Goal: Use online tool/utility: Utilize a website feature to perform a specific function

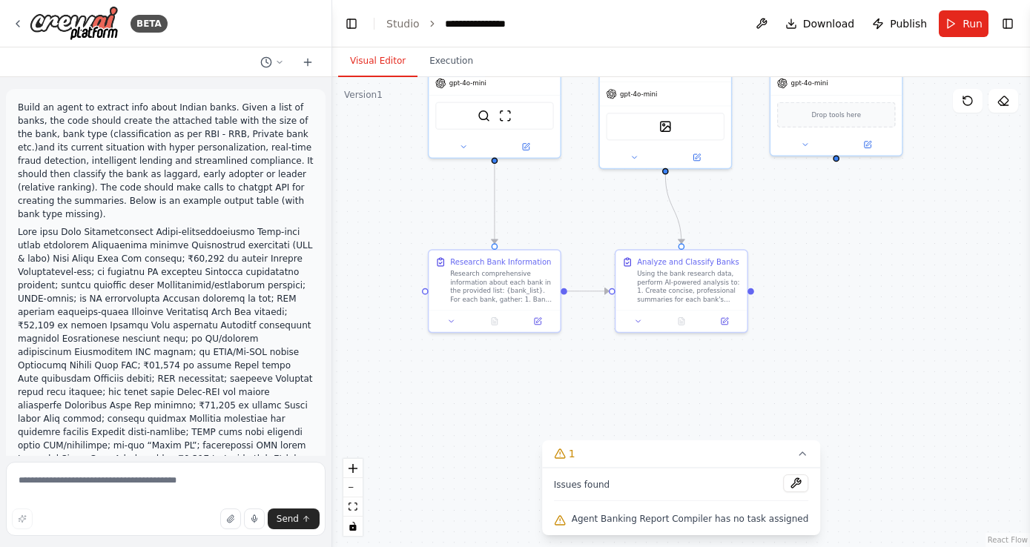
scroll to position [2058, 0]
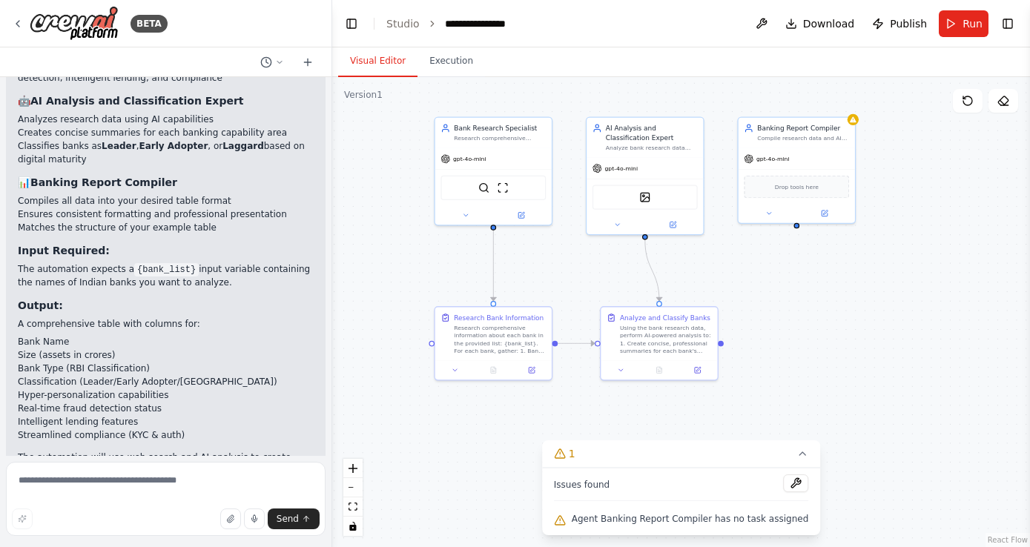
drag, startPoint x: 561, startPoint y: 354, endPoint x: 563, endPoint y: 391, distance: 36.4
click at [563, 391] on div ".deletable-edge-delete-btn { width: 20px; height: 20px; border: 0px solid #ffff…" at bounding box center [681, 312] width 698 height 470
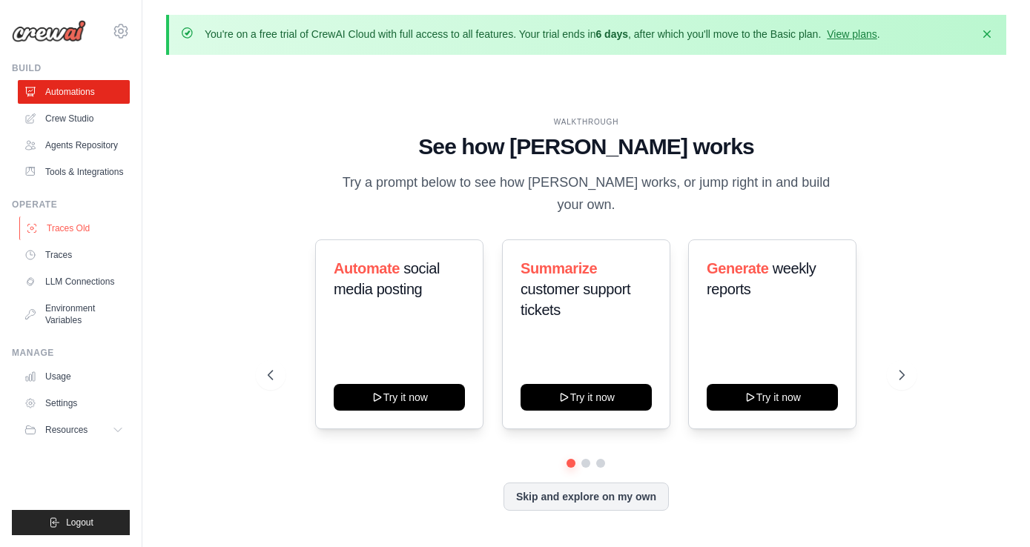
click at [96, 230] on link "Traces Old" at bounding box center [75, 228] width 112 height 24
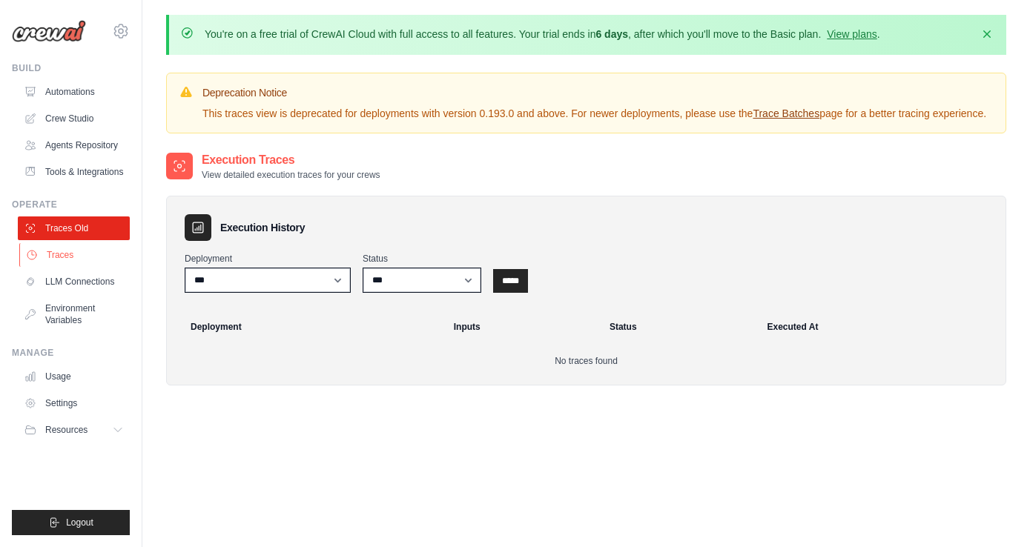
click at [87, 251] on link "Traces" at bounding box center [75, 255] width 112 height 24
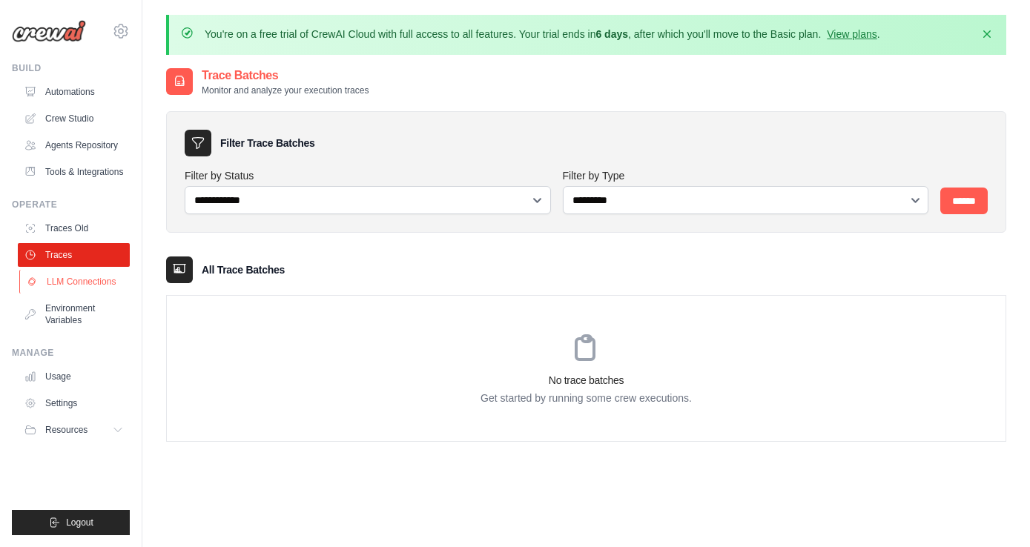
click at [96, 278] on link "LLM Connections" at bounding box center [75, 282] width 112 height 24
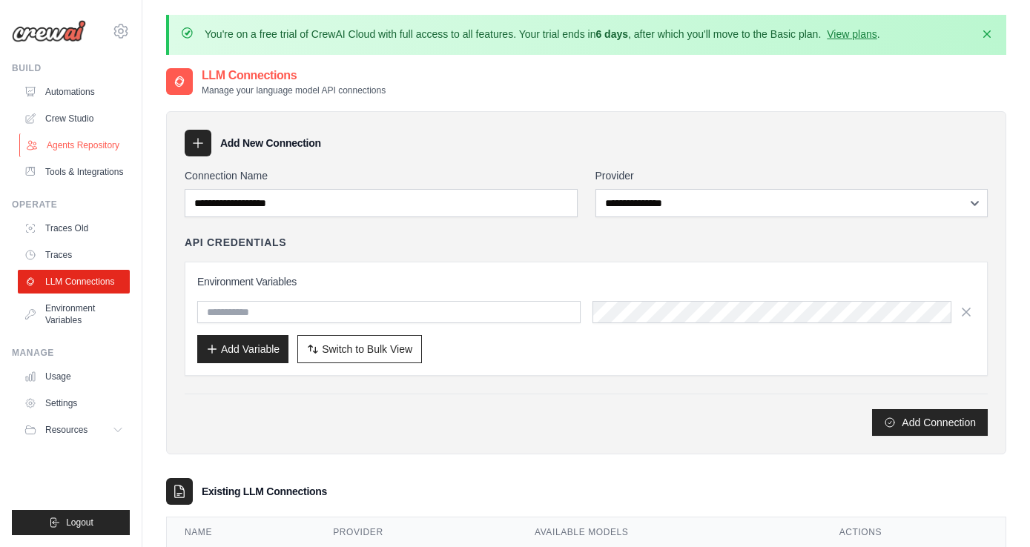
click at [83, 145] on link "Agents Repository" at bounding box center [75, 145] width 112 height 24
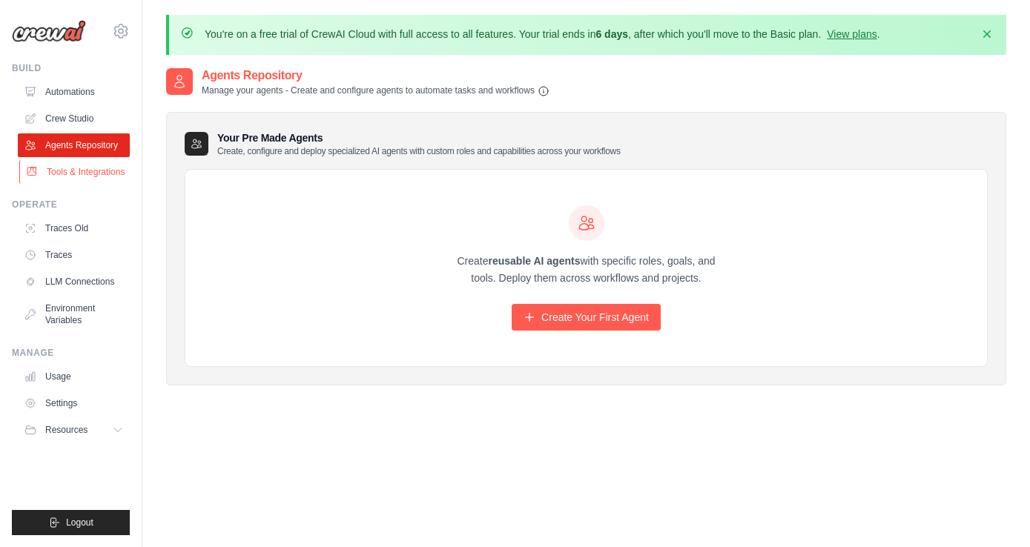
click at [105, 180] on link "Tools & Integrations" at bounding box center [75, 172] width 112 height 24
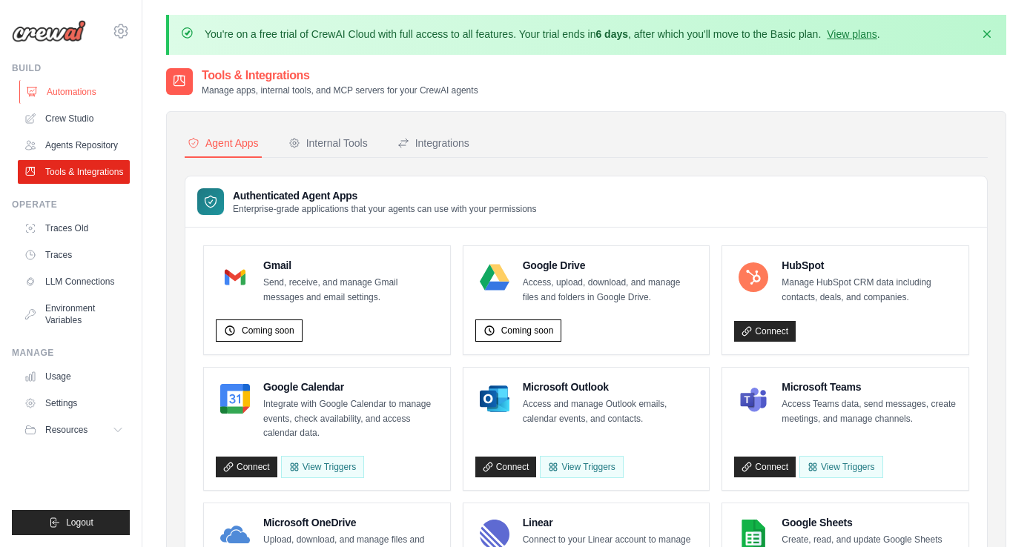
click at [79, 94] on link "Automations" at bounding box center [75, 92] width 112 height 24
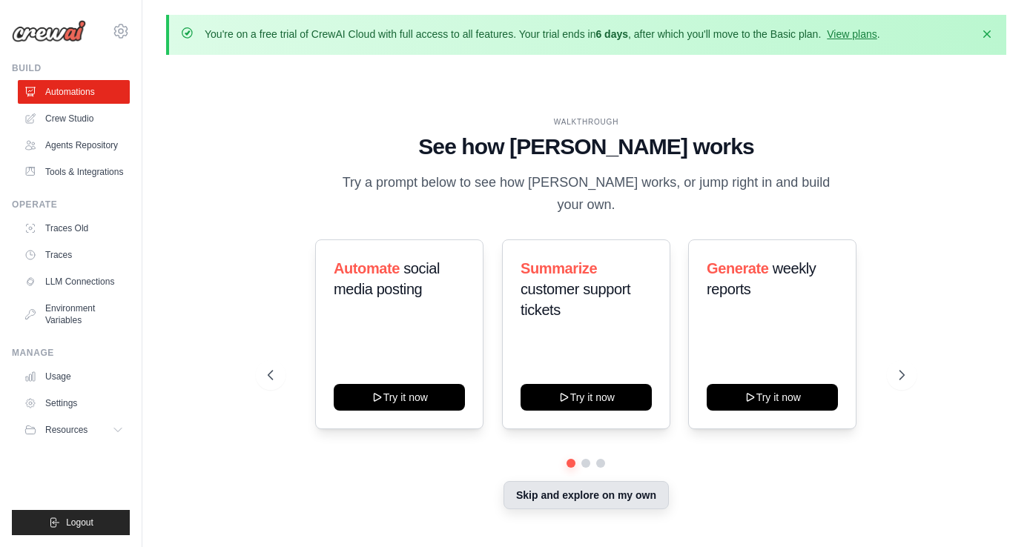
click at [643, 481] on button "Skip and explore on my own" at bounding box center [585, 495] width 165 height 28
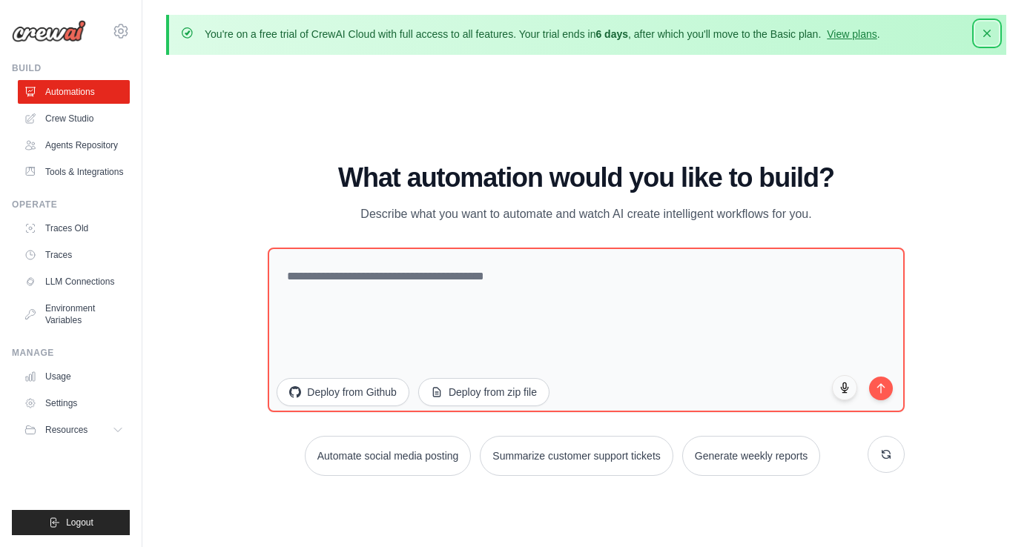
click at [987, 30] on icon "button" at bounding box center [986, 33] width 15 height 15
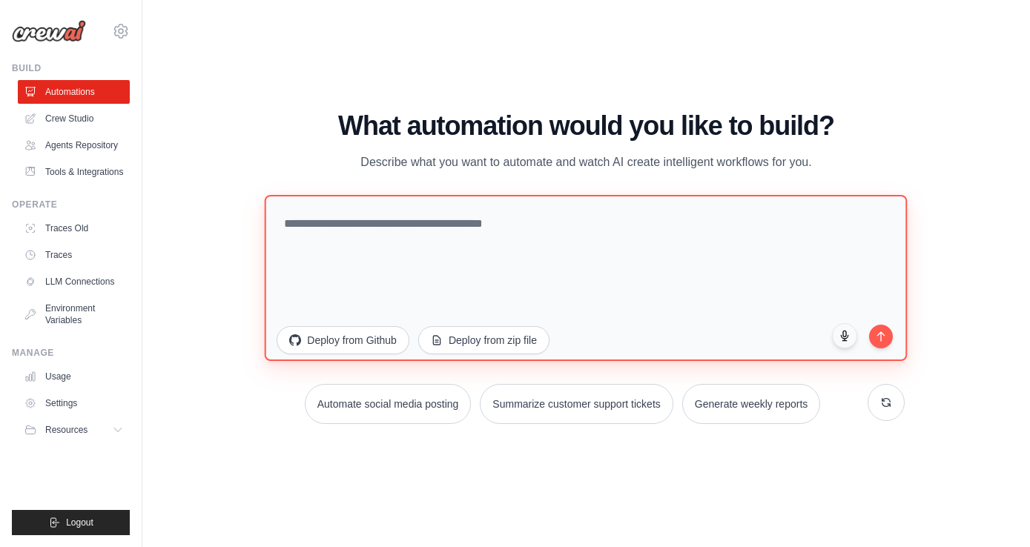
click at [501, 210] on textarea at bounding box center [586, 278] width 643 height 166
paste textarea "**********"
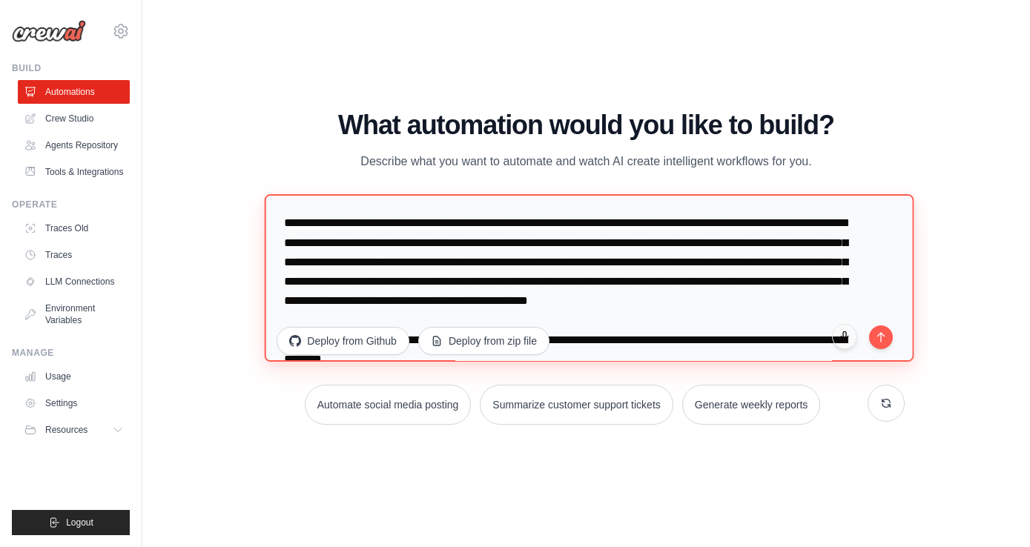
drag, startPoint x: 383, startPoint y: 228, endPoint x: 216, endPoint y: 228, distance: 166.8
click at [216, 228] on div "WALKTHROUGH See how [PERSON_NAME] works Try a prompt below to see how [PERSON_N…" at bounding box center [586, 273] width 840 height 517
click at [831, 287] on textarea at bounding box center [589, 278] width 649 height 168
drag, startPoint x: 607, startPoint y: 303, endPoint x: 763, endPoint y: 277, distance: 158.5
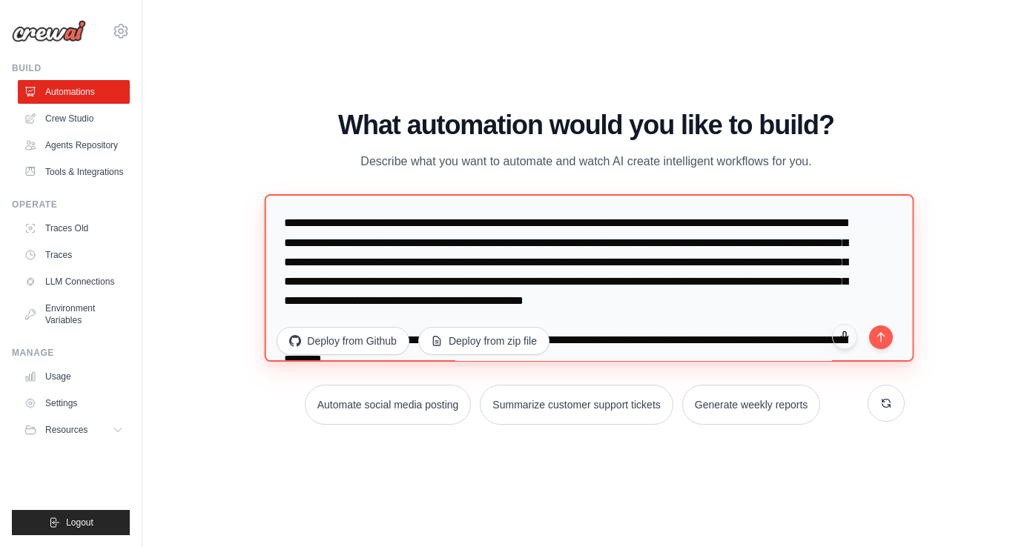
click at [763, 277] on textarea at bounding box center [589, 278] width 649 height 168
drag, startPoint x: 611, startPoint y: 305, endPoint x: 806, endPoint y: 283, distance: 196.1
click at [806, 283] on textarea at bounding box center [589, 278] width 649 height 168
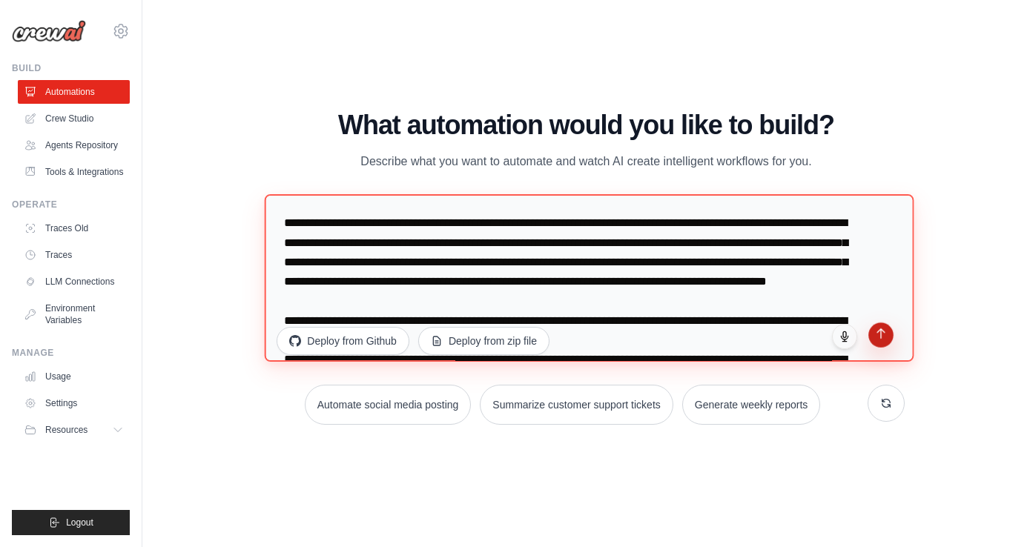
type textarea "**********"
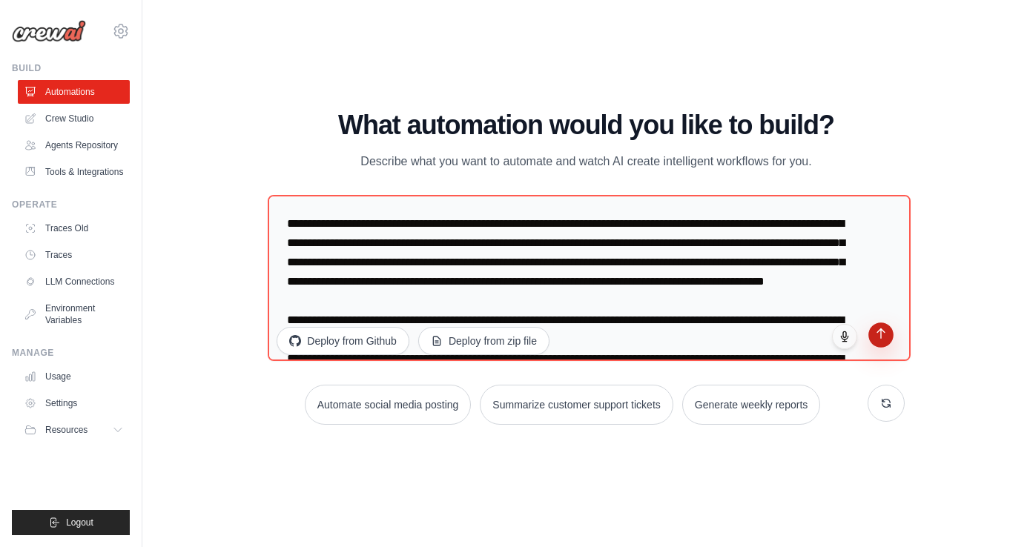
click at [881, 333] on icon "submit" at bounding box center [880, 334] width 13 height 13
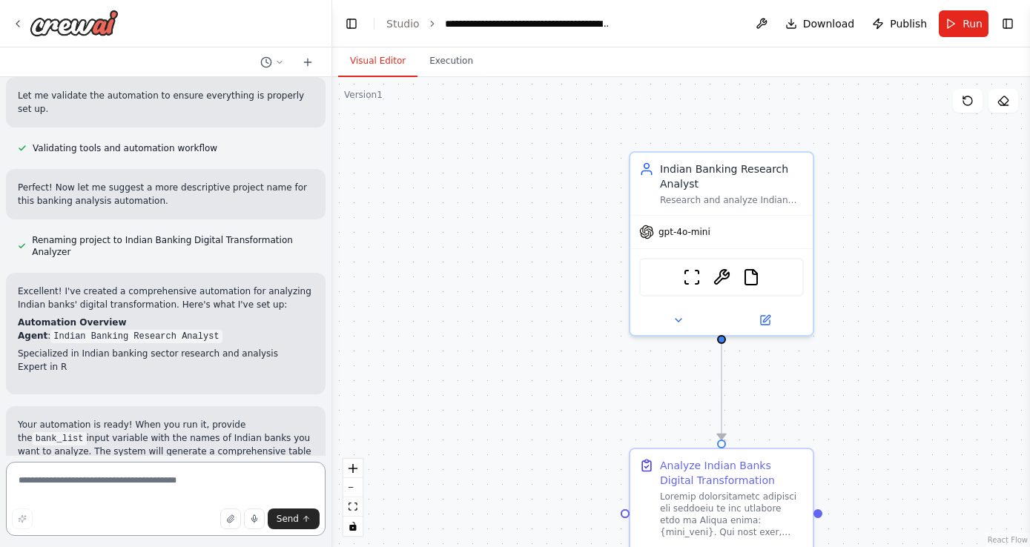
scroll to position [1336, 0]
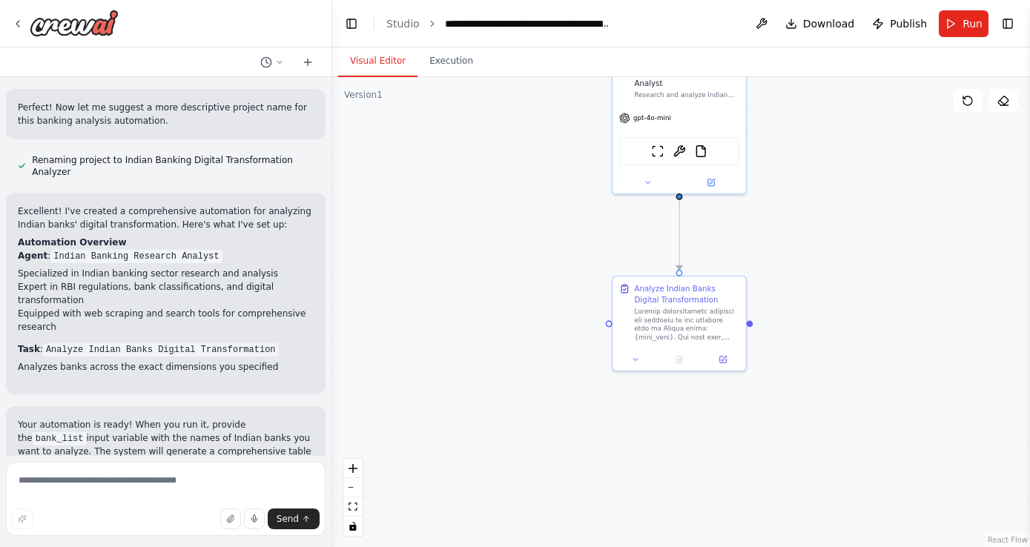
drag, startPoint x: 551, startPoint y: 399, endPoint x: 551, endPoint y: 253, distance: 146.0
click at [551, 253] on div ".deletable-edge-delete-btn { width: 20px; height: 20px; border: 0px solid #ffff…" at bounding box center [681, 312] width 698 height 470
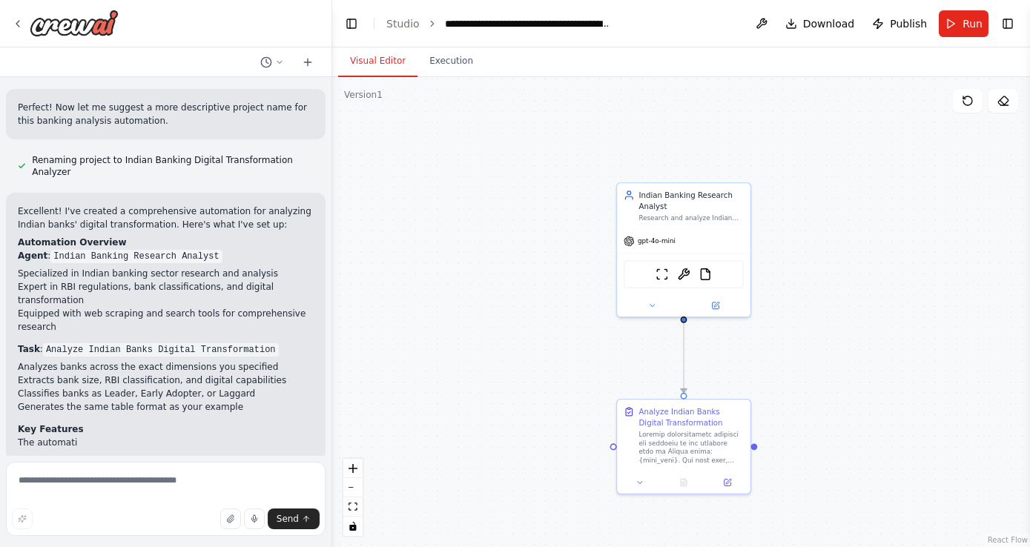
drag, startPoint x: 551, startPoint y: 253, endPoint x: 554, endPoint y: 376, distance: 123.1
click at [554, 376] on div ".deletable-edge-delete-btn { width: 20px; height: 20px; border: 0px solid #ffff…" at bounding box center [681, 312] width 698 height 470
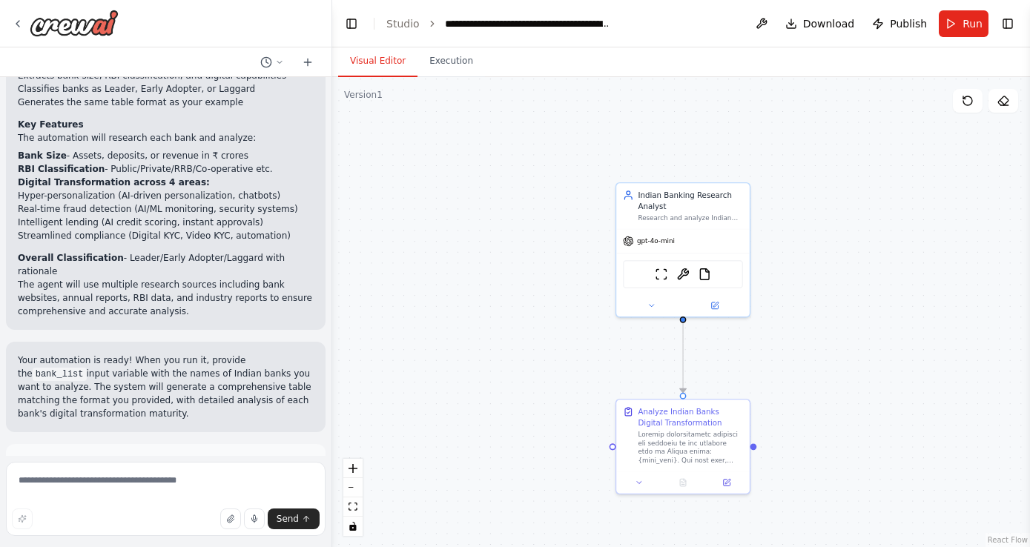
scroll to position [1643, 0]
click at [231, 514] on button "Run Automation" at bounding box center [166, 526] width 296 height 24
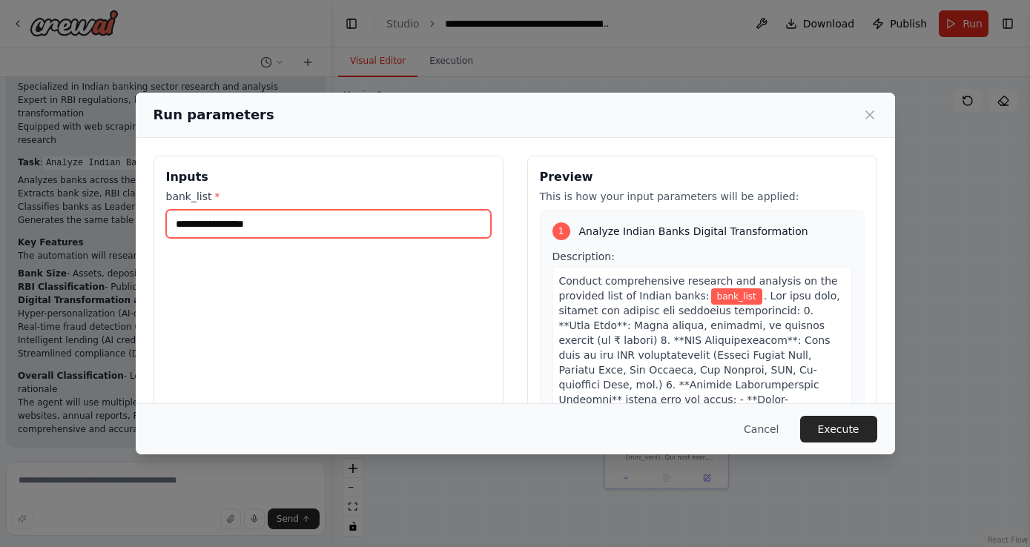
click at [372, 214] on input "bank_list *" at bounding box center [328, 224] width 325 height 28
click at [208, 217] on input "bank_list *" at bounding box center [328, 224] width 325 height 28
paste input "**********"
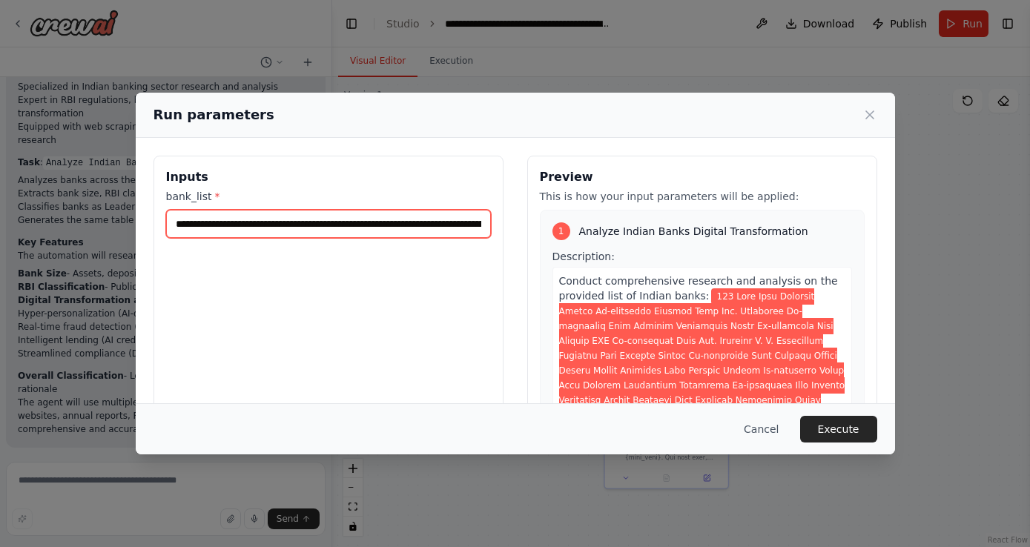
scroll to position [0, 158587]
type input "**********"
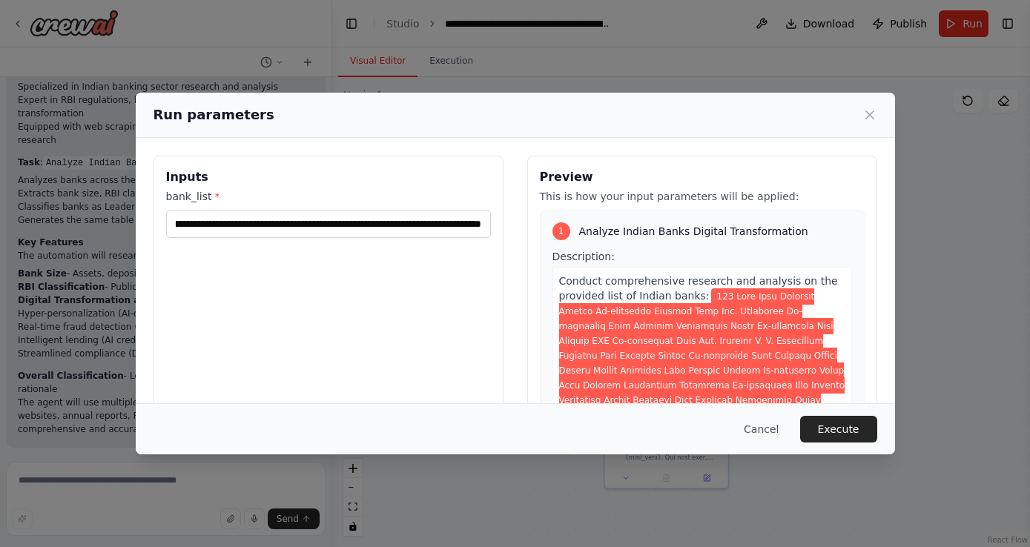
scroll to position [0, 0]
click at [761, 423] on button "Cancel" at bounding box center [761, 429] width 59 height 27
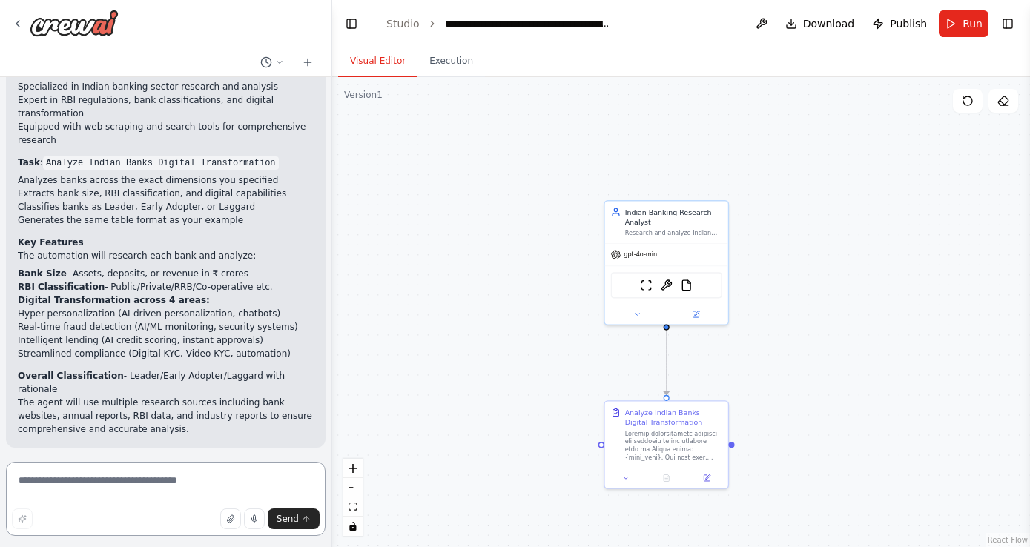
click at [196, 483] on textarea at bounding box center [165, 499] width 319 height 74
type textarea "**********"
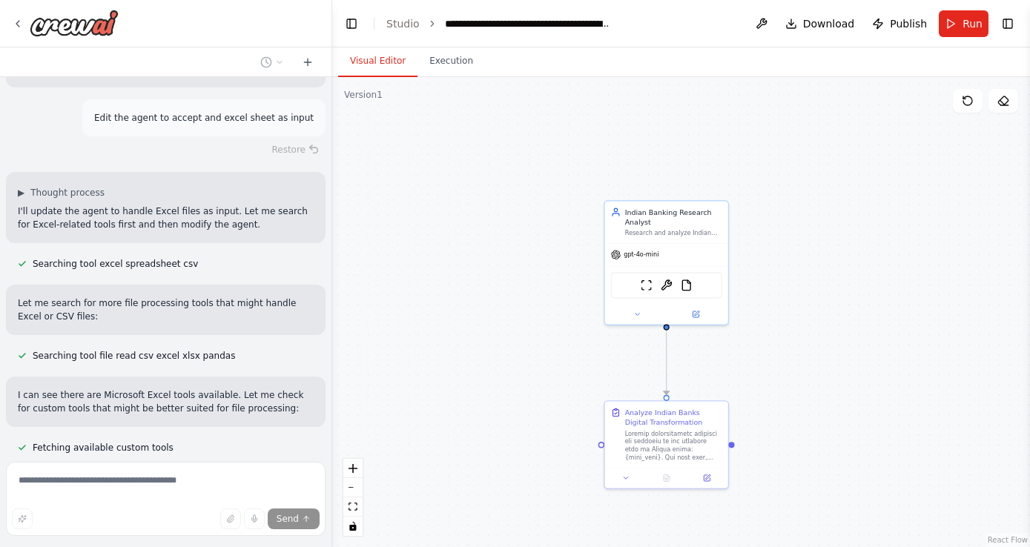
scroll to position [2132, 0]
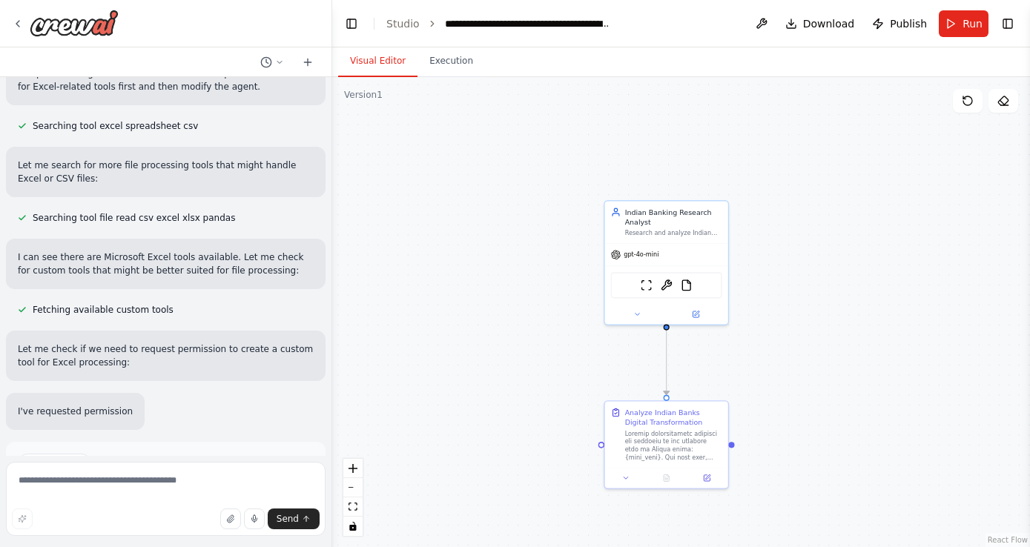
click at [162, 454] on div "Suggestion Dismiss" at bounding box center [166, 463] width 296 height 19
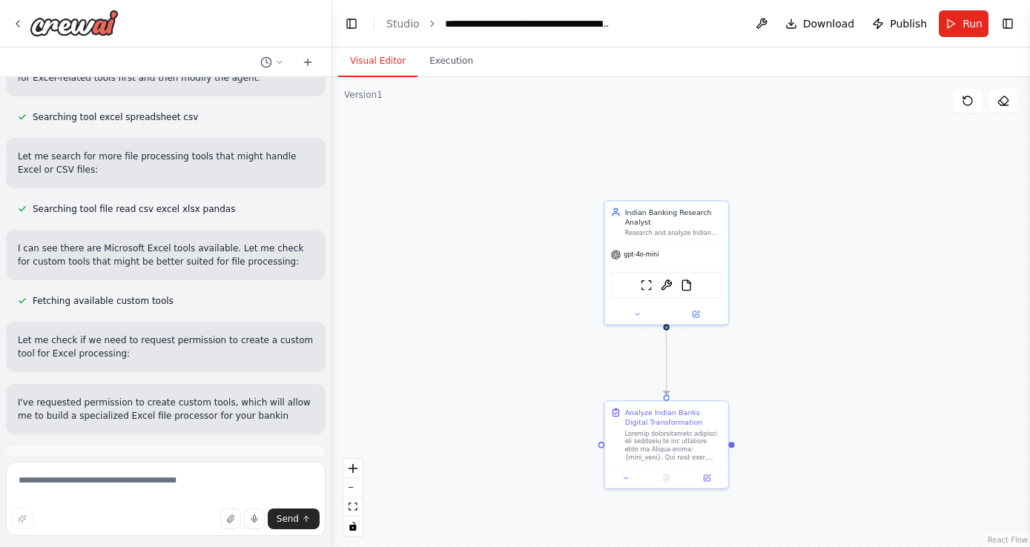
click at [155, 525] on span "Enable coding skills" at bounding box center [171, 531] width 87 height 12
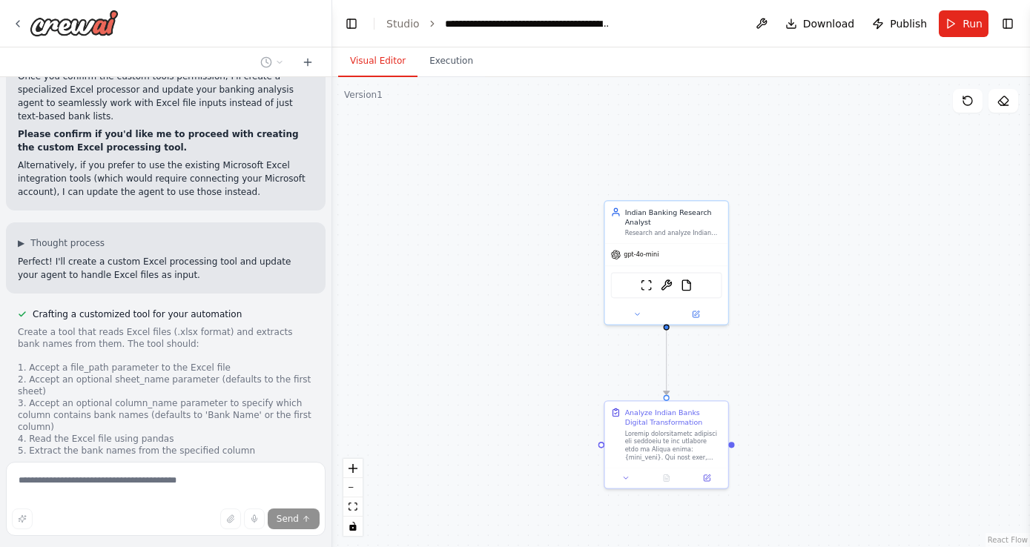
scroll to position [3150, 0]
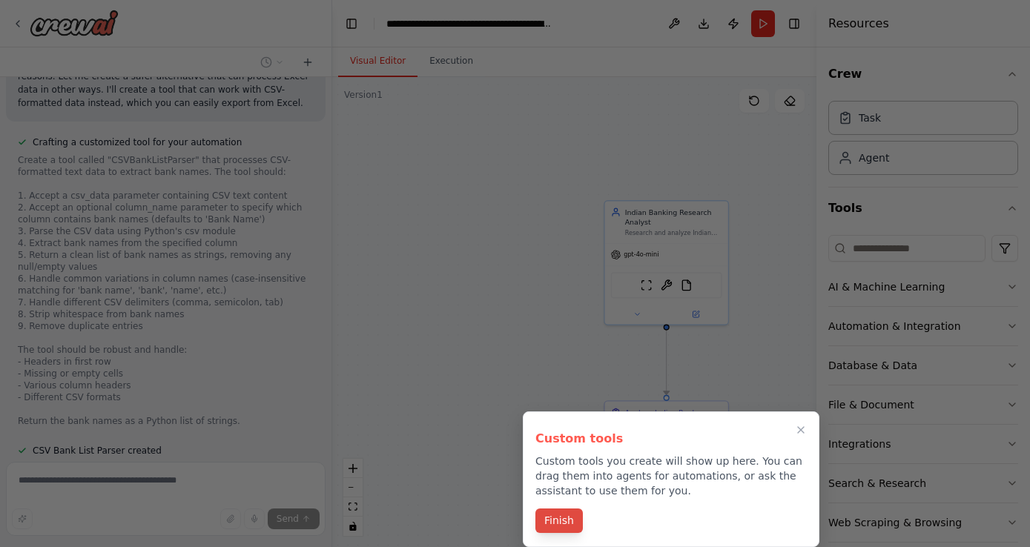
click at [559, 516] on button "Finish" at bounding box center [558, 520] width 47 height 24
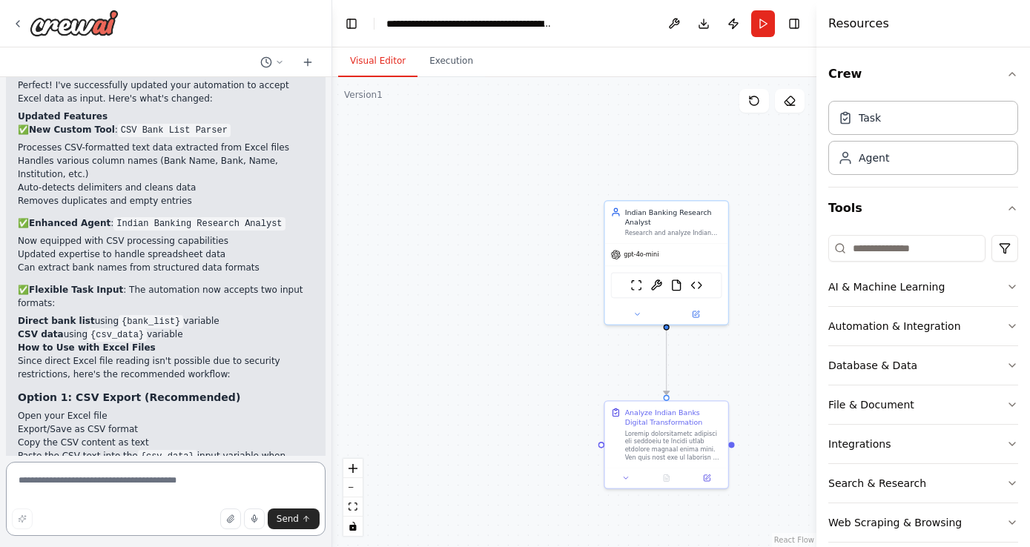
scroll to position [4437, 0]
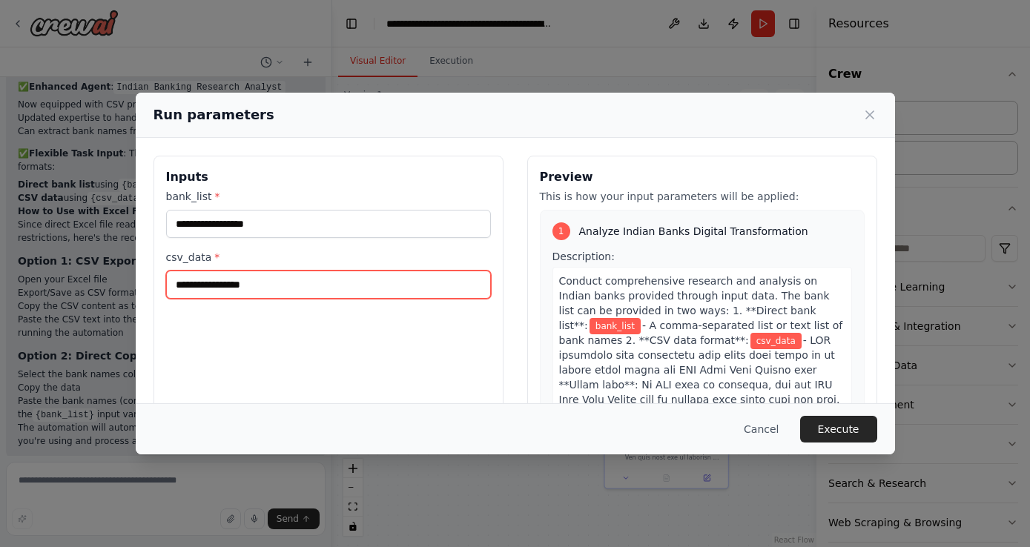
click at [235, 286] on input "csv_data *" at bounding box center [328, 285] width 325 height 28
click at [869, 118] on icon at bounding box center [869, 114] width 15 height 15
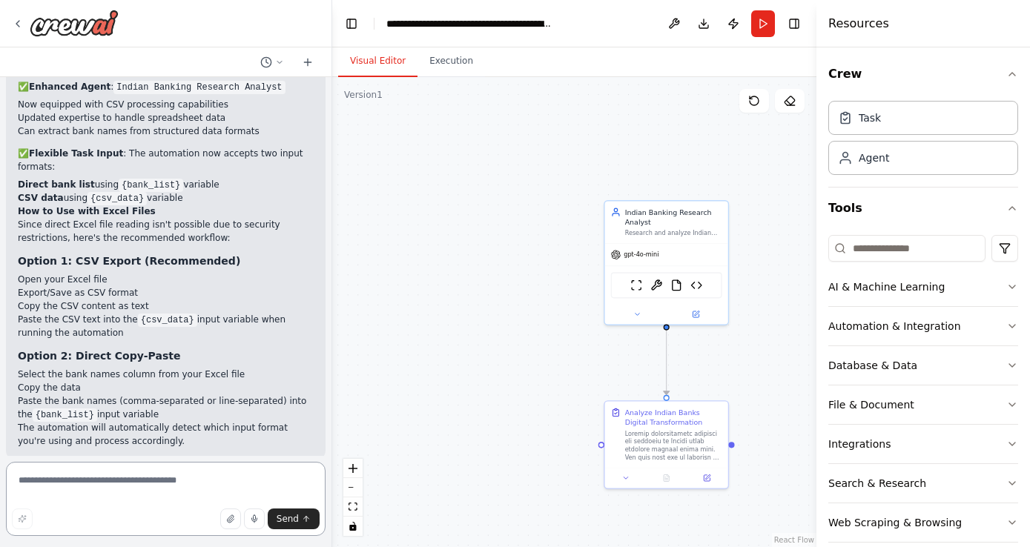
click at [155, 480] on textarea at bounding box center [165, 499] width 319 height 74
type textarea "**********"
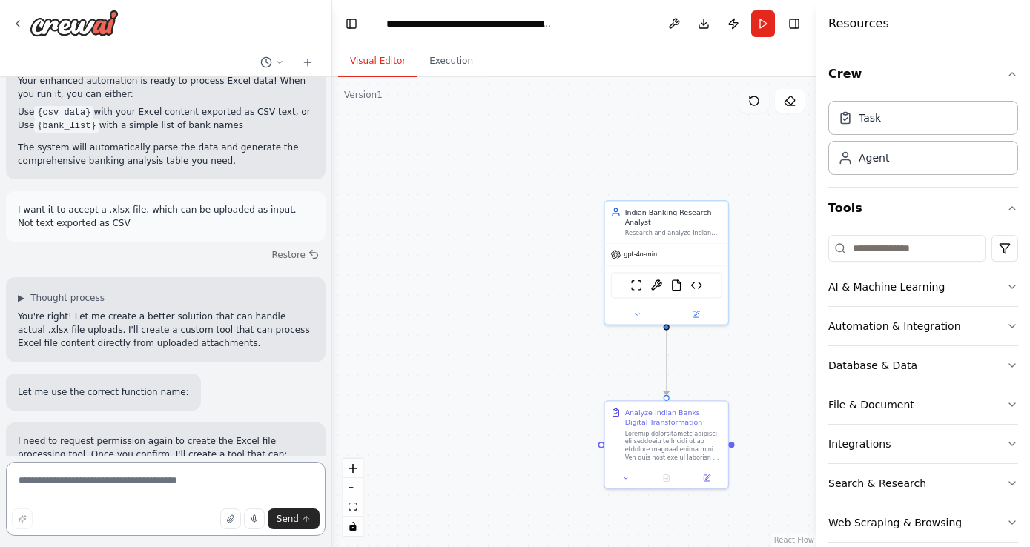
scroll to position [4926, 0]
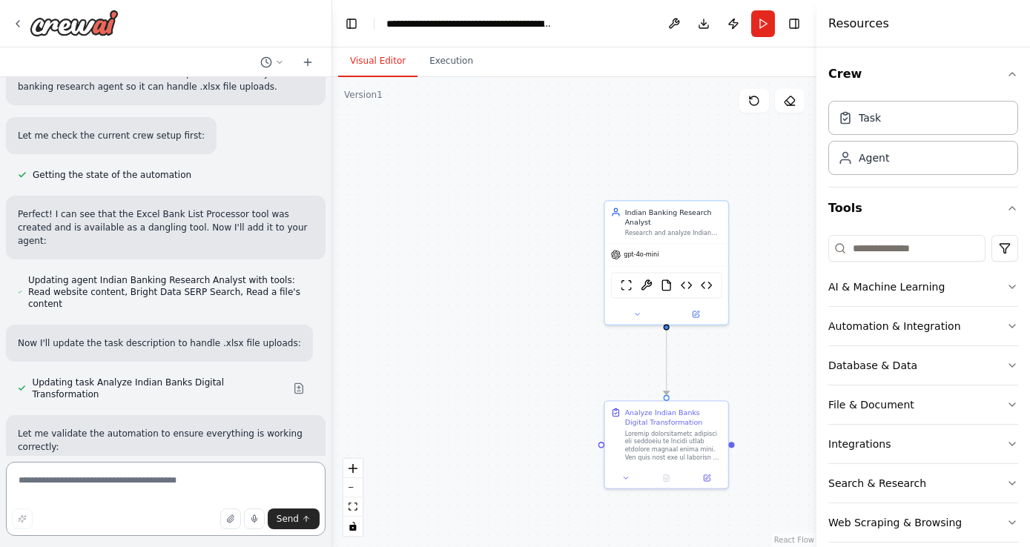
scroll to position [6213, 0]
